Goal: Information Seeking & Learning: Learn about a topic

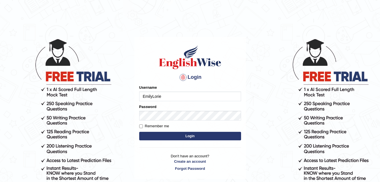
click at [157, 136] on button "Login" at bounding box center [190, 136] width 102 height 8
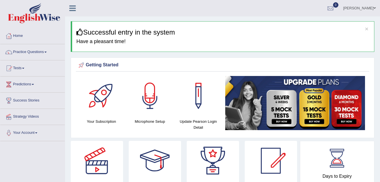
click at [41, 51] on link "Practice Questions" at bounding box center [32, 51] width 65 height 14
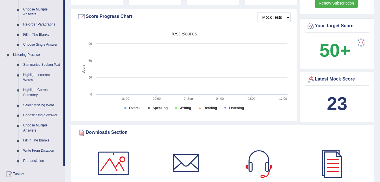
scroll to position [174, 0]
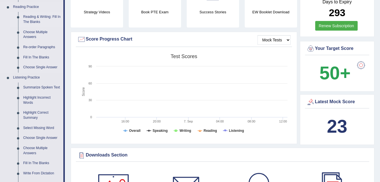
click at [38, 17] on link "Reading & Writing: Fill In The Blanks" at bounding box center [42, 19] width 43 height 15
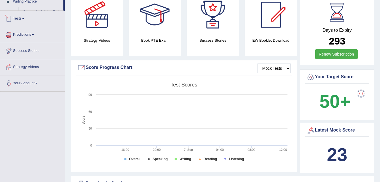
scroll to position [365, 0]
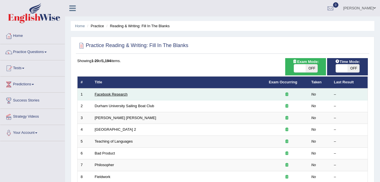
click at [107, 95] on link "Facebook Research" at bounding box center [111, 94] width 33 height 4
click at [104, 95] on link "Facebook Research" at bounding box center [111, 94] width 33 height 4
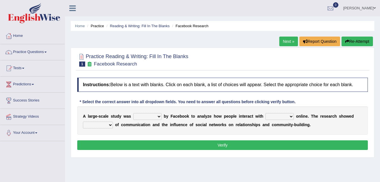
click at [152, 115] on select "surveyed had asked made" at bounding box center [147, 116] width 28 height 7
click at [182, 132] on div "A l a r g e - s c a l e s t u d y w a s surveyed had asked made b y F a c e b o…" at bounding box center [222, 120] width 291 height 28
click at [151, 116] on select "surveyed had asked made" at bounding box center [147, 116] width 28 height 7
select select "made"
click at [133, 113] on select "surveyed had asked made" at bounding box center [147, 116] width 28 height 7
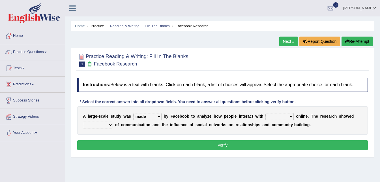
click at [266, 117] on select "together all each other another" at bounding box center [279, 116] width 28 height 7
select select "each other"
click at [265, 113] on select "together all each other another" at bounding box center [279, 116] width 28 height 7
click at [151, 114] on select "surveyed had asked made" at bounding box center [147, 116] width 28 height 7
click at [133, 113] on select "surveyed had asked made" at bounding box center [147, 116] width 28 height 7
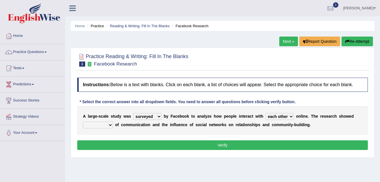
click at [154, 119] on select "surveyed had asked made" at bounding box center [147, 116] width 28 height 7
select select "made"
click at [133, 113] on select "surveyed had asked made" at bounding box center [147, 116] width 28 height 7
click at [93, 128] on div "A l a r g e - s c a l e s t u d y w a s surveyed had asked made b y F a c e b o…" at bounding box center [222, 120] width 291 height 28
click at [93, 127] on select "advantages standards fellowships patterns" at bounding box center [98, 124] width 30 height 7
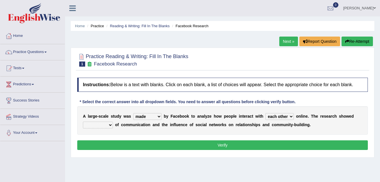
select select "advantages"
click at [83, 121] on select "advantages standards fellowships patterns" at bounding box center [98, 124] width 30 height 7
click at [145, 116] on select "surveyed had asked made" at bounding box center [147, 116] width 28 height 7
click at [330, 133] on div "A l a r g e - s c a l e s t u d y w a s surveyed had asked made b y F a c e b o…" at bounding box center [222, 120] width 291 height 28
click at [106, 124] on select "advantages standards fellowships patterns" at bounding box center [98, 124] width 30 height 7
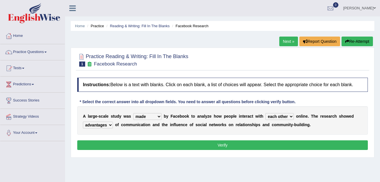
click at [106, 124] on select "advantages standards fellowships patterns" at bounding box center [98, 124] width 30 height 7
click at [150, 141] on button "Verify" at bounding box center [222, 145] width 291 height 10
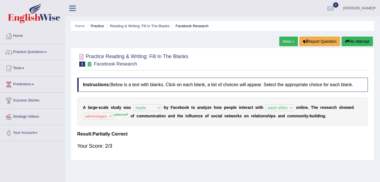
click at [290, 40] on link "Next »" at bounding box center [288, 41] width 19 height 10
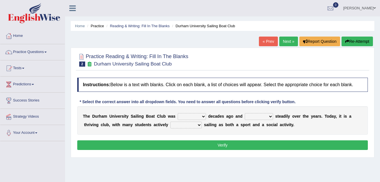
click at [186, 116] on select "found fund founded find" at bounding box center [192, 116] width 28 height 7
click at [178, 113] on select "found fund founded find" at bounding box center [192, 116] width 28 height 7
click at [194, 119] on select "found fund founded find" at bounding box center [192, 116] width 28 height 7
click at [239, 131] on div "T h e D u r h a m U n i v e r s i t y S a i l i n g B o a t C l u b w a s found…" at bounding box center [222, 120] width 291 height 28
click at [253, 115] on select "grow growing has grown grown" at bounding box center [259, 116] width 28 height 7
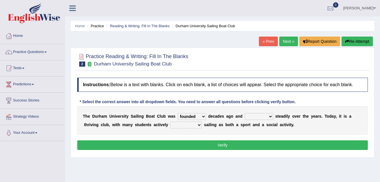
click at [253, 116] on select "grow growing has grown grown" at bounding box center [259, 116] width 28 height 7
click at [188, 115] on select "found fund founded find" at bounding box center [192, 116] width 28 height 7
select select "found"
click at [178, 113] on select "found fund founded find" at bounding box center [192, 116] width 28 height 7
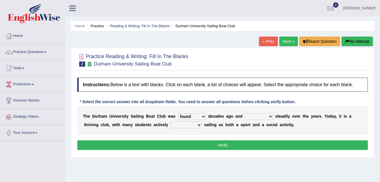
click at [249, 117] on select "grow growing has grown grown" at bounding box center [259, 116] width 28 height 7
select select "has grown"
click at [245, 113] on select "grow growing has grown grown" at bounding box center [259, 116] width 28 height 7
click at [170, 125] on select "enjoy enjoyed are enjoying enjoying" at bounding box center [185, 124] width 31 height 7
select select "enjoying"
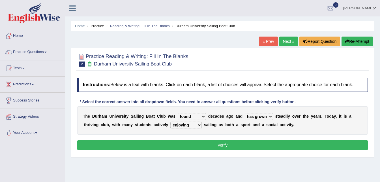
click at [170, 121] on select "enjoy enjoyed are enjoying enjoying" at bounding box center [185, 124] width 31 height 7
click at [173, 125] on select "enjoy enjoyed are enjoying enjoying" at bounding box center [185, 124] width 31 height 7
click at [193, 116] on select "found fund founded find" at bounding box center [192, 116] width 28 height 7
select select "founded"
click at [178, 113] on select "found fund founded find" at bounding box center [192, 116] width 28 height 7
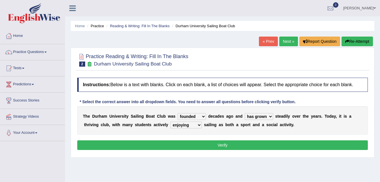
click at [192, 113] on select "found fund founded find" at bounding box center [192, 116] width 28 height 7
click at [279, 137] on div "Instructions: Below is a text with blanks. Click on each blank, a list of choic…" at bounding box center [222, 114] width 293 height 79
click at [240, 148] on button "Verify" at bounding box center [222, 145] width 291 height 10
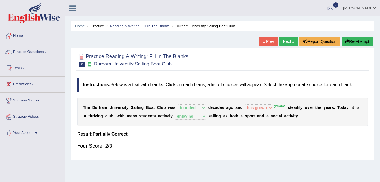
click at [290, 42] on link "Next »" at bounding box center [288, 41] width 19 height 10
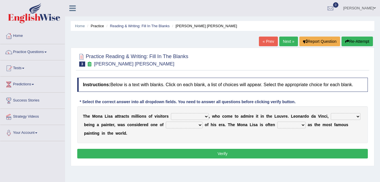
click at [190, 115] on select "around the year the all year all year round per year" at bounding box center [190, 116] width 38 height 7
select select "all year round"
click at [171, 113] on select "around the year the all year all year round per year" at bounding box center [190, 116] width 38 height 7
click at [193, 118] on select "around the year the all year all year round per year" at bounding box center [190, 116] width 38 height 7
click at [338, 117] on select "rather than as much as as well as as long as" at bounding box center [346, 116] width 30 height 7
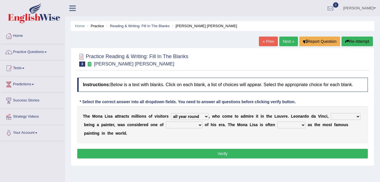
click at [338, 117] on select "rather than as much as as well as as long as" at bounding box center [346, 116] width 30 height 7
click at [295, 139] on div "Instructions: Below is a text with blanks. Click on each blank, a list of choic…" at bounding box center [222, 119] width 293 height 88
click at [277, 125] on select "classified suggested predicted described" at bounding box center [291, 124] width 28 height 7
click at [277, 121] on select "classified suggested predicted described" at bounding box center [291, 124] width 28 height 7
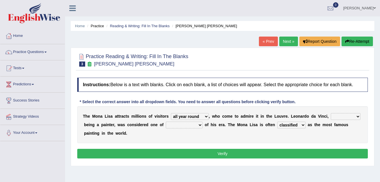
click at [277, 122] on select "classified suggested predicted described" at bounding box center [291, 124] width 28 height 7
select select "described"
click at [277, 121] on select "classified suggested predicted described" at bounding box center [291, 124] width 28 height 7
click at [166, 126] on select "better artists artist the better artist the best artists" at bounding box center [184, 124] width 37 height 7
select select "the best artists"
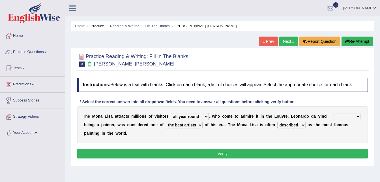
click at [166, 121] on select "better artists artist the better artist the best artists" at bounding box center [184, 124] width 37 height 7
click at [196, 115] on select "around the year the all year all year round per year" at bounding box center [190, 116] width 38 height 7
select select "per year"
click at [171, 113] on select "around the year the all year all year round per year" at bounding box center [190, 116] width 38 height 7
click at [196, 113] on select "around the year the all year all year round per year" at bounding box center [190, 116] width 38 height 7
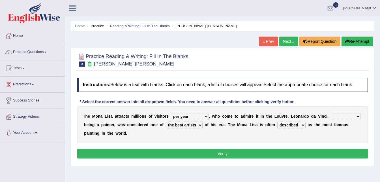
click at [162, 116] on b "o" at bounding box center [163, 116] width 3 height 5
click at [197, 116] on select "around the year the all year all year round per year" at bounding box center [190, 116] width 38 height 7
click at [220, 119] on div "T h e M o n a L i s a a t t r a c t s m i l l i o n s o f v i s i t o r s aroun…" at bounding box center [222, 124] width 291 height 37
click at [277, 124] on select "classified suggested predicted described" at bounding box center [291, 124] width 28 height 7
click at [277, 125] on select "classified suggested predicted described" at bounding box center [291, 124] width 28 height 7
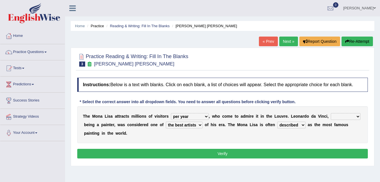
click at [331, 115] on select "rather than as much as as well as as long as" at bounding box center [346, 116] width 30 height 7
select select "rather than"
click at [331, 113] on select "rather than as much as as well as as long as" at bounding box center [346, 116] width 30 height 7
click at [277, 124] on select "classified suggested predicted described" at bounding box center [291, 124] width 28 height 7
select select "suggested"
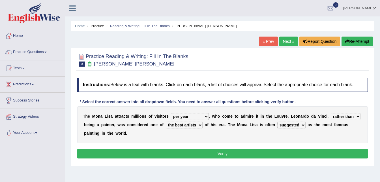
click at [277, 121] on select "classified suggested predicted described" at bounding box center [291, 124] width 28 height 7
click at [237, 149] on button "Verify" at bounding box center [222, 154] width 291 height 10
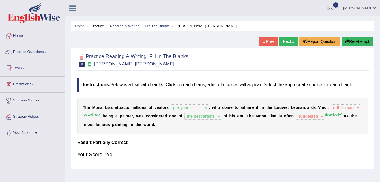
click at [281, 41] on link "Next »" at bounding box center [288, 41] width 19 height 10
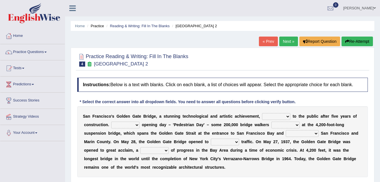
click at [262, 118] on select "opens closes appears equals" at bounding box center [276, 116] width 28 height 7
select select "opens"
click at [262, 113] on select "opens closes appears equals" at bounding box center [276, 116] width 28 height 7
click at [128, 124] on select "On During Since When" at bounding box center [125, 124] width 28 height 7
click at [149, 138] on div "S a n F r a n c i s c o ' [PERSON_NAME] G a t e B r i d g e , a s t u n n i n g…" at bounding box center [222, 141] width 291 height 71
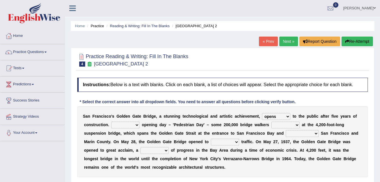
click at [128, 125] on select "On During Since When" at bounding box center [125, 124] width 28 height 7
click at [182, 136] on div "S a n F r a n c i s c o ' [PERSON_NAME] G a t e B r i d g e , a s t u n n i n g…" at bounding box center [222, 141] width 291 height 71
click at [286, 134] on select "separates connects channels differentiates" at bounding box center [302, 133] width 33 height 7
select select "connects"
click at [286, 130] on select "separates connects channels differentiates" at bounding box center [302, 133] width 33 height 7
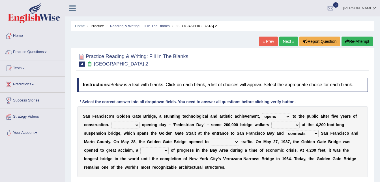
click at [211, 139] on select "aquatic vehicular airborne watertight" at bounding box center [225, 141] width 28 height 7
click at [211, 138] on select "aquatic vehicular airborne watertight" at bounding box center [225, 141] width 28 height 7
click at [211, 142] on select "aquatic vehicular airborne watertight" at bounding box center [225, 141] width 28 height 7
click at [211, 138] on select "aquatic vehicular airborne watertight" at bounding box center [225, 141] width 28 height 7
click at [211, 141] on select "aquatic vehicular airborne watertight" at bounding box center [225, 141] width 28 height 7
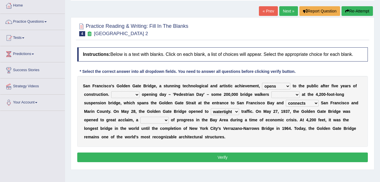
scroll to position [34, 0]
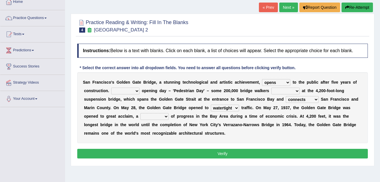
click at [211, 104] on select "aquatic vehicular airborne watertight" at bounding box center [225, 107] width 28 height 7
click at [211, 121] on div "S a n F r a n c i s c o ' [PERSON_NAME] G a t e B r i d g e , a s t u n n i n g…" at bounding box center [222, 107] width 291 height 71
click at [211, 108] on select "aquatic vehicular airborne watertight" at bounding box center [225, 107] width 28 height 7
select select "vehicular"
click at [211, 104] on select "aquatic vehicular airborne watertight" at bounding box center [225, 107] width 28 height 7
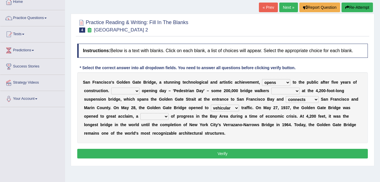
click at [247, 133] on div "S a n F r a n c i s c o ' [PERSON_NAME] G a t e B r i d g e , a s t u n n i n g…" at bounding box center [222, 107] width 291 height 71
click at [252, 122] on b "o" at bounding box center [253, 124] width 3 height 5
click at [140, 113] on select "denial symbol technique yield" at bounding box center [154, 116] width 28 height 7
click at [140, 115] on select "denial symbol technique yield" at bounding box center [154, 116] width 28 height 7
click at [128, 91] on select "On During Since When" at bounding box center [125, 90] width 28 height 7
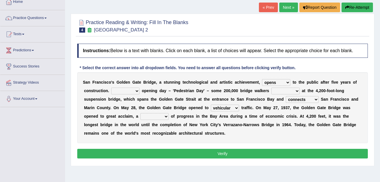
click at [159, 121] on div "S a n F r a n c i s c o ' [PERSON_NAME] G a t e B r i d g e , a s t u n n i n g…" at bounding box center [222, 107] width 291 height 71
click at [111, 94] on select "On During Since When" at bounding box center [125, 90] width 28 height 7
select select "Since"
click at [111, 87] on select "On During Since When" at bounding box center [125, 90] width 28 height 7
click at [175, 117] on b at bounding box center [176, 116] width 2 height 5
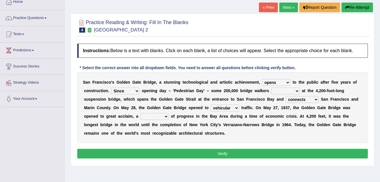
click at [175, 117] on b at bounding box center [176, 116] width 2 height 5
click at [177, 116] on b "p" at bounding box center [178, 116] width 3 height 5
drag, startPoint x: 120, startPoint y: 116, endPoint x: 123, endPoint y: 117, distance: 3.4
click at [123, 117] on div "S a n F r a n c i s c o ' [PERSON_NAME] G a t e B r i d g e , a s t u n n i n g…" at bounding box center [222, 107] width 291 height 71
click at [286, 100] on select "separates connects channels differentiates" at bounding box center [302, 99] width 33 height 7
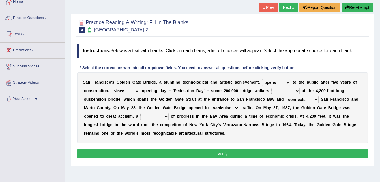
click at [194, 136] on div "S a n F r a n c i s c o ' [PERSON_NAME] G a t e B r i d g e , a s t u n n i n g…" at bounding box center [222, 107] width 291 height 71
click at [282, 93] on select "stationed looked marveled laughed" at bounding box center [285, 90] width 28 height 7
click at [282, 91] on select "stationed looked marveled laughed" at bounding box center [285, 90] width 28 height 7
